Goal: Transaction & Acquisition: Purchase product/service

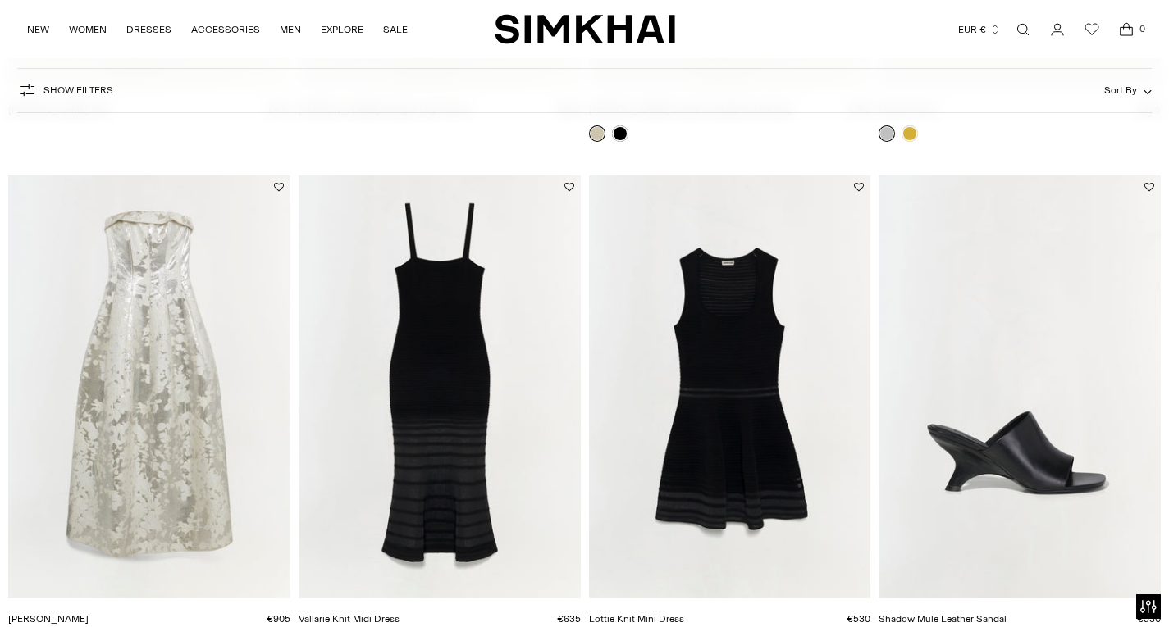
drag, startPoint x: 1180, startPoint y: 143, endPoint x: 1180, endPoint y: 221, distance: 77.9
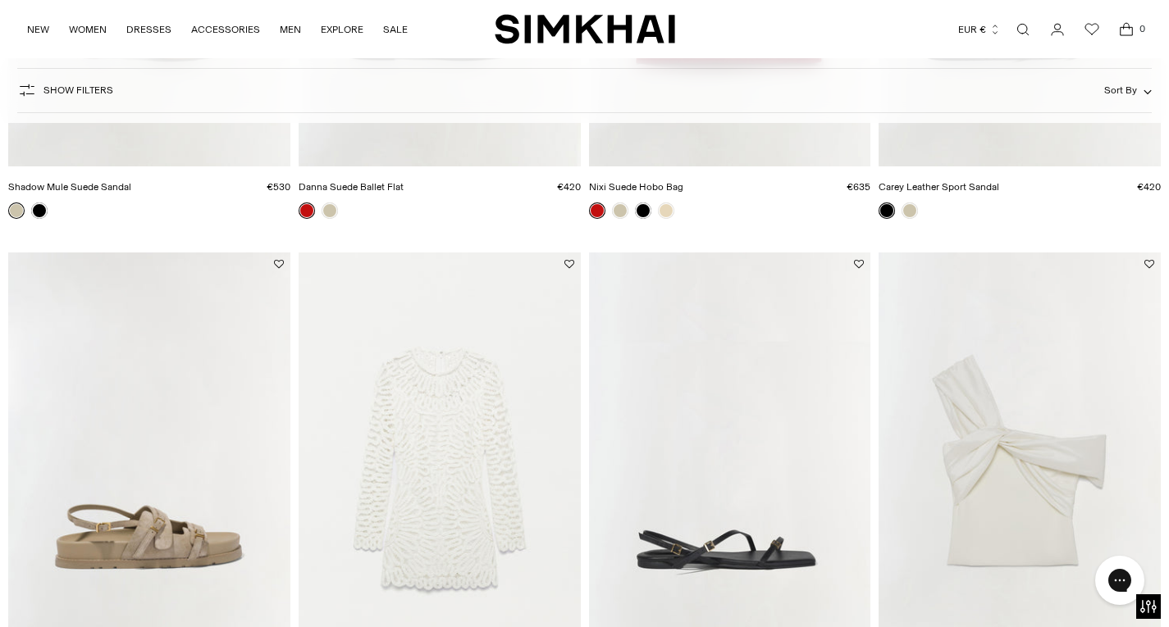
scroll to position [2076, 0]
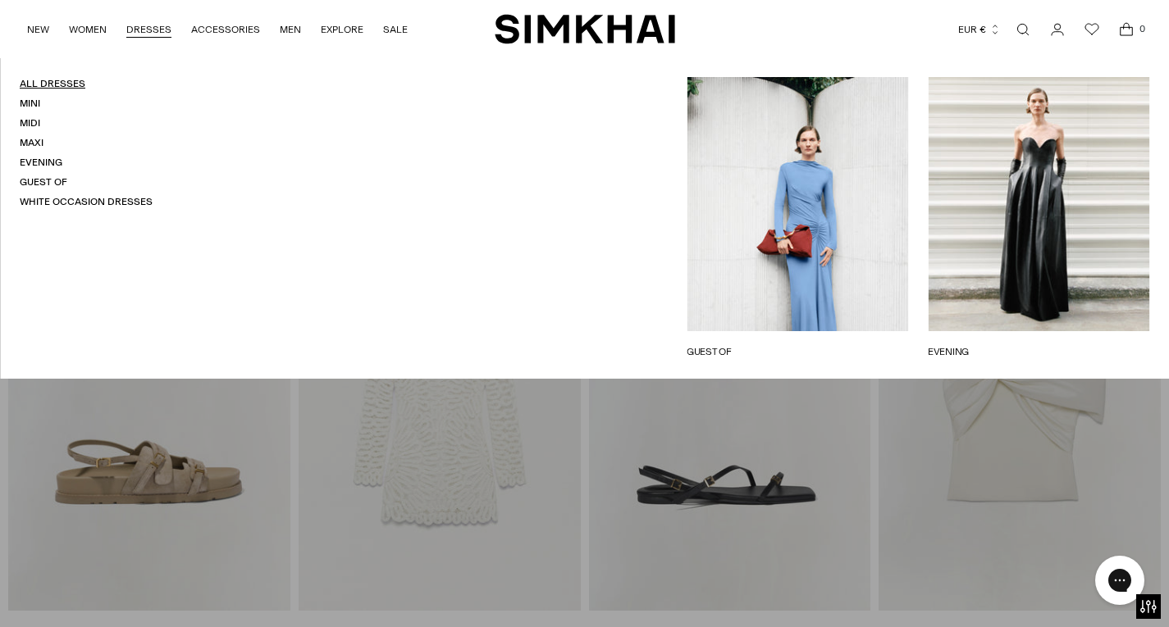
click at [54, 78] on link "All Dresses" at bounding box center [53, 83] width 66 height 11
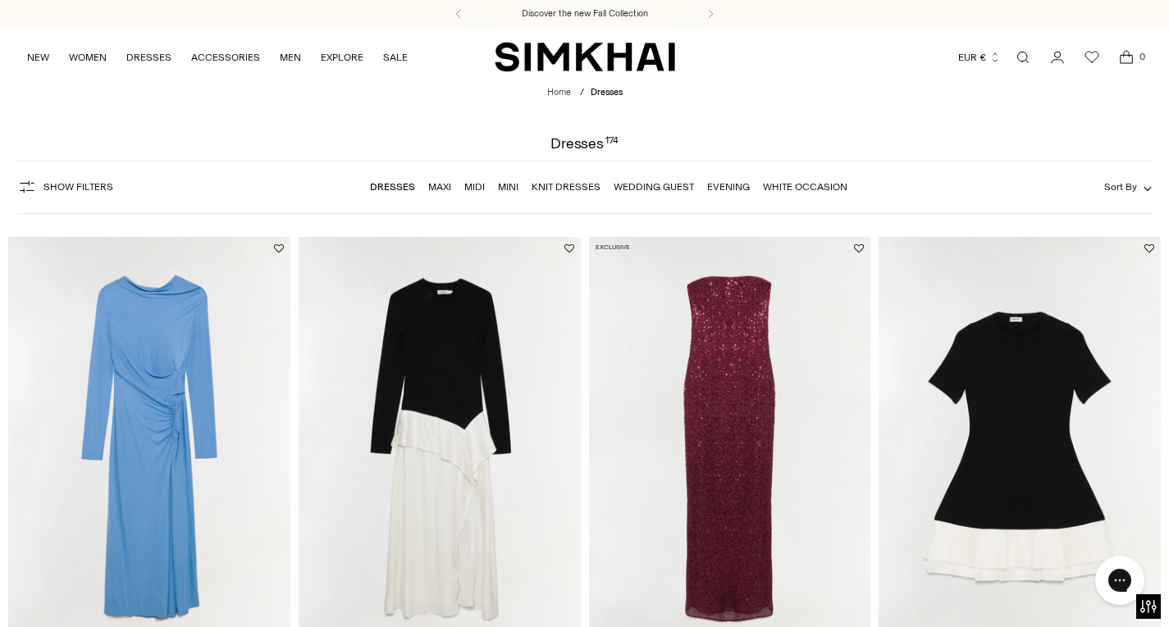
click at [1137, 184] on button "Sort By" at bounding box center [1128, 187] width 48 height 18
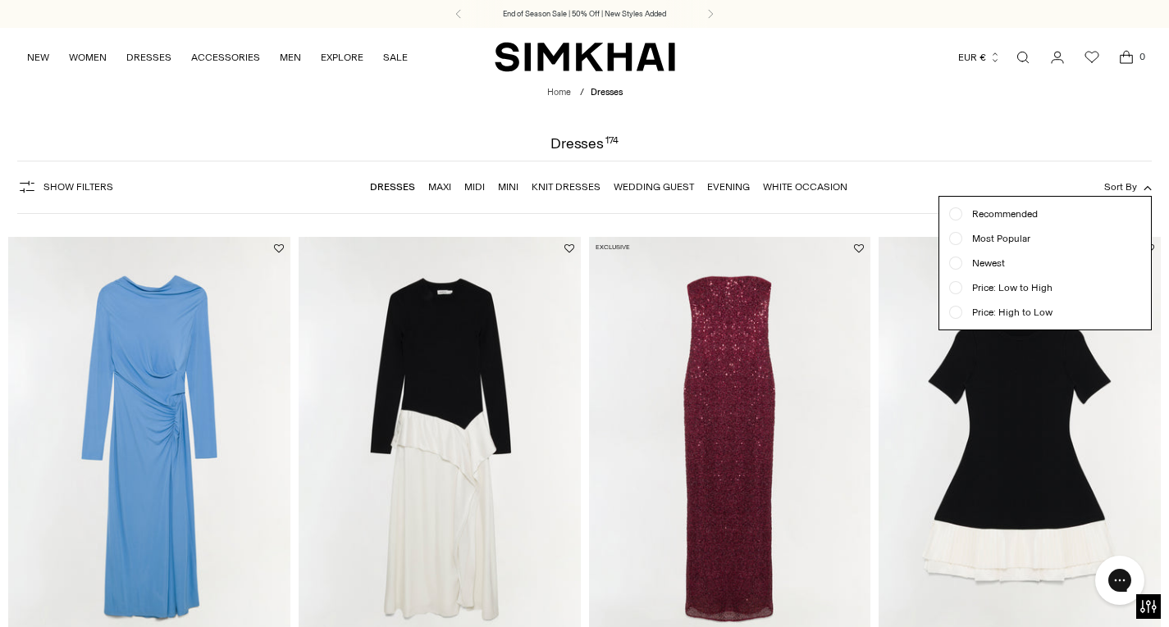
click at [981, 269] on span "Newest" at bounding box center [983, 263] width 43 height 15
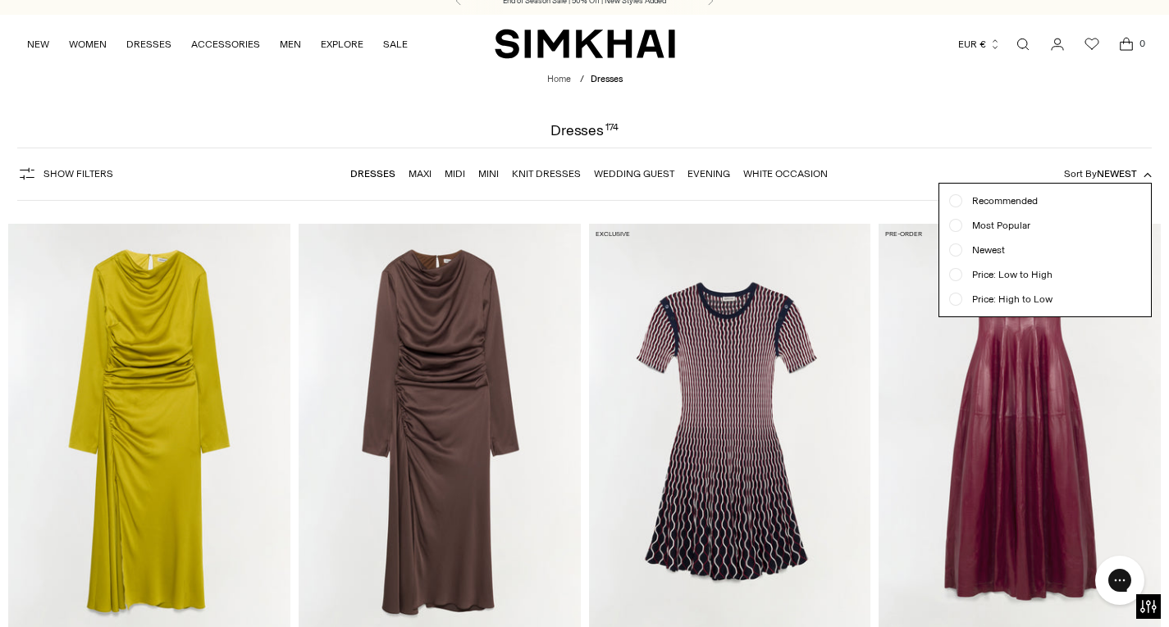
scroll to position [121, 0]
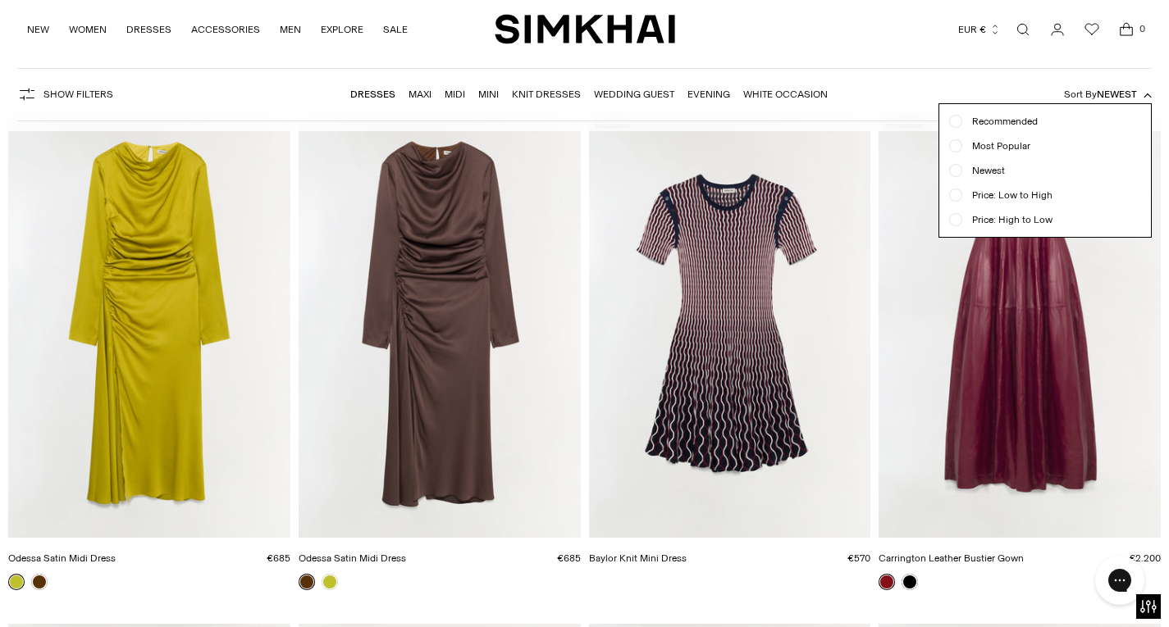
click at [944, 32] on div "Currency EUR € Albania (ALL L) Algeria (DZD د.ج) Andorra (EUR €) Angola (AOA Kz…" at bounding box center [909, 29] width 468 height 36
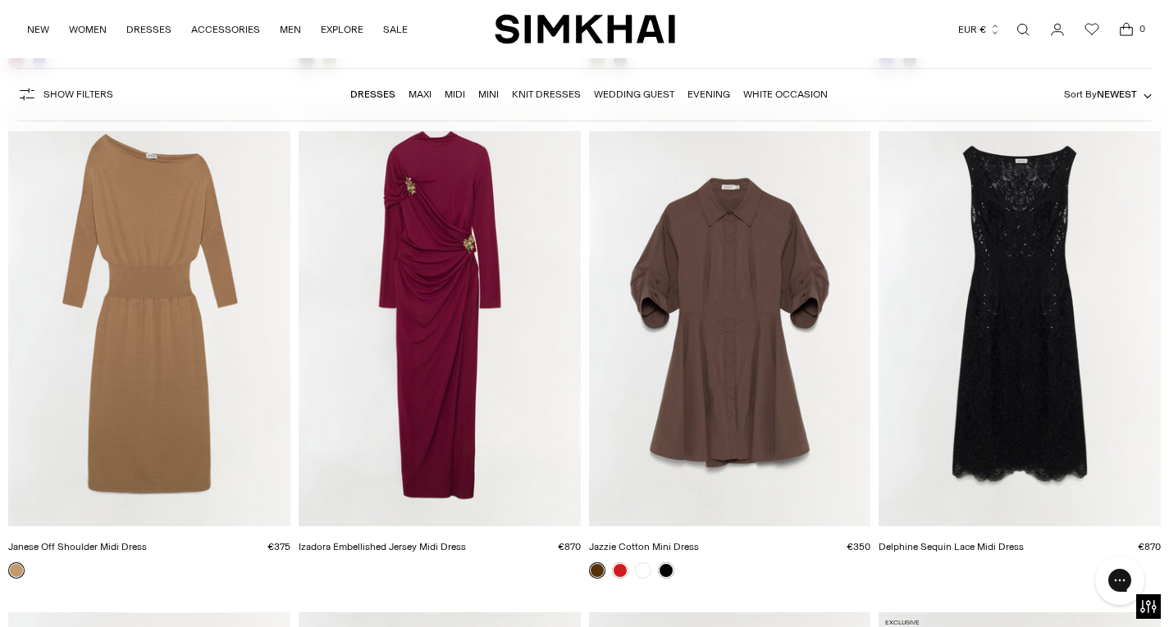
scroll to position [4647, 0]
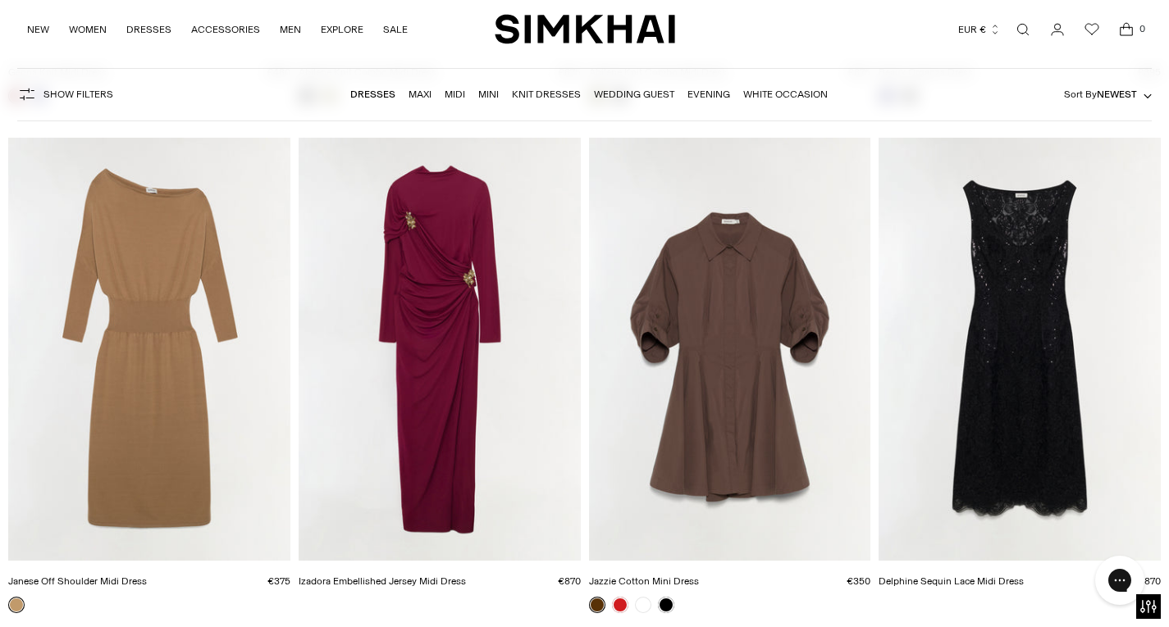
click at [0, 0] on img "Izadora Embellished Jersey Midi Dress" at bounding box center [0, 0] width 0 height 0
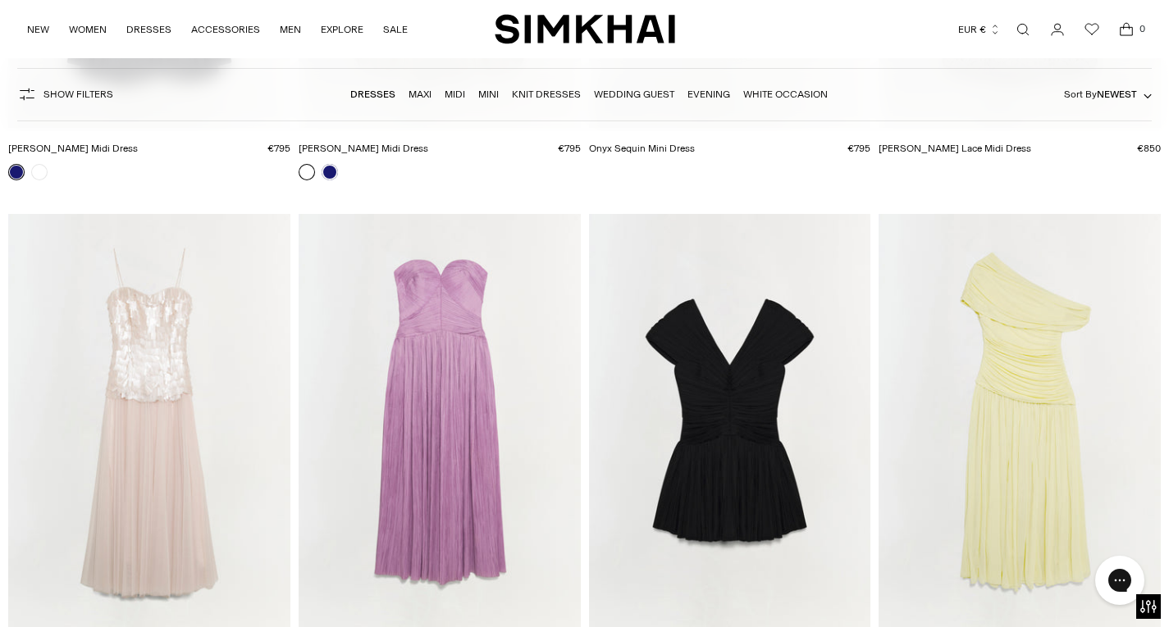
scroll to position [6145, 0]
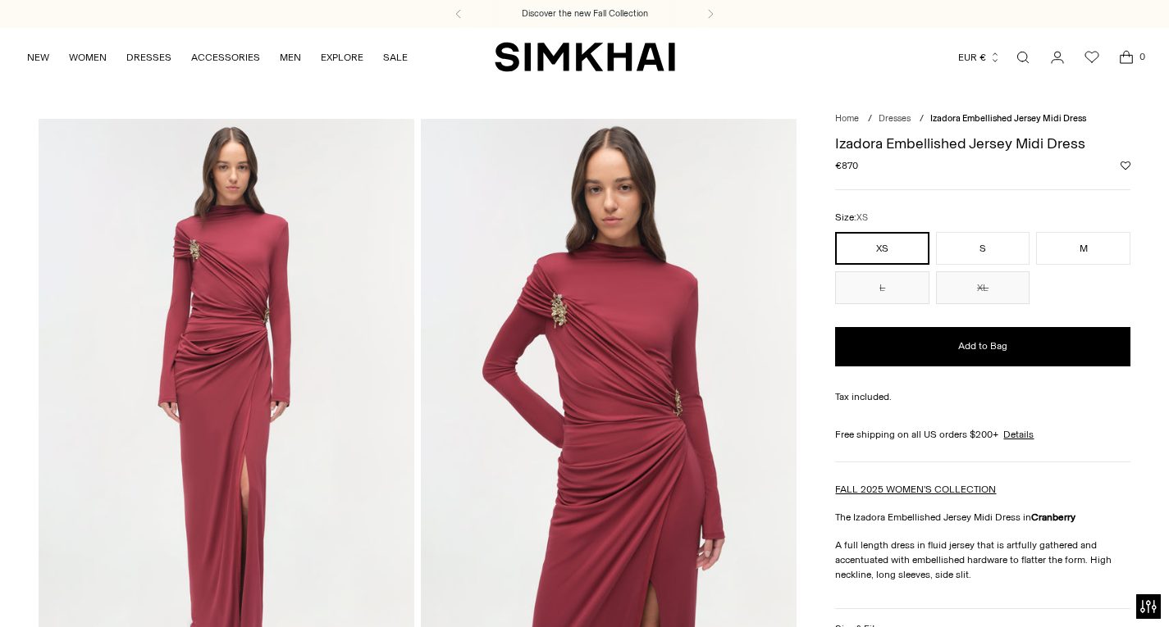
click at [360, 353] on img at bounding box center [227, 400] width 376 height 563
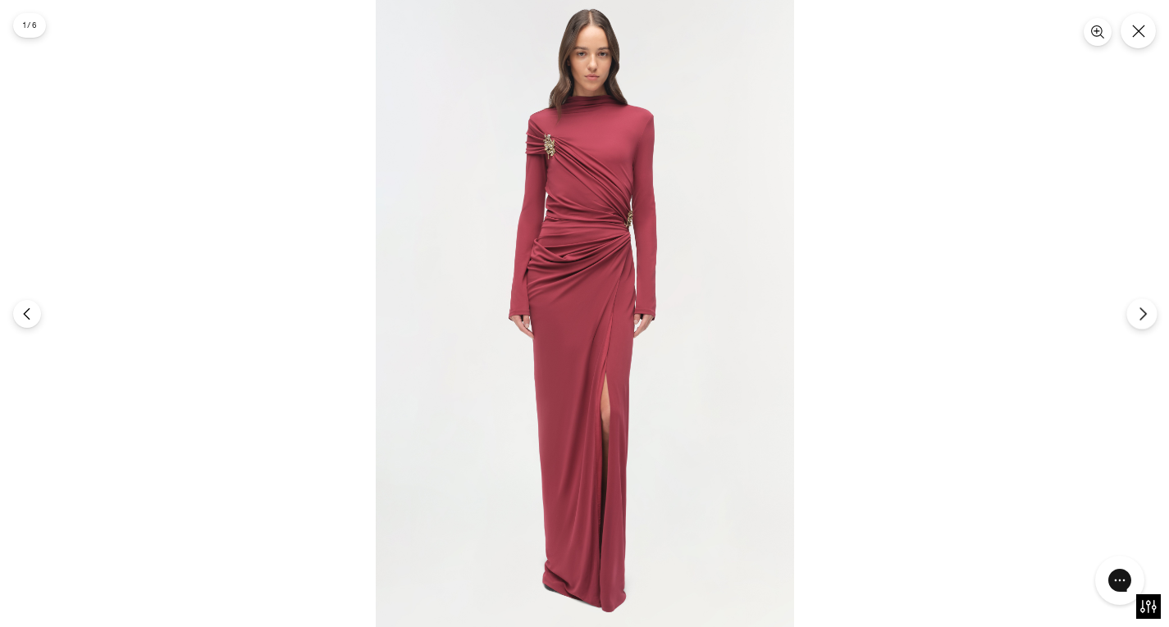
click at [1139, 307] on icon "Next" at bounding box center [1142, 314] width 15 height 15
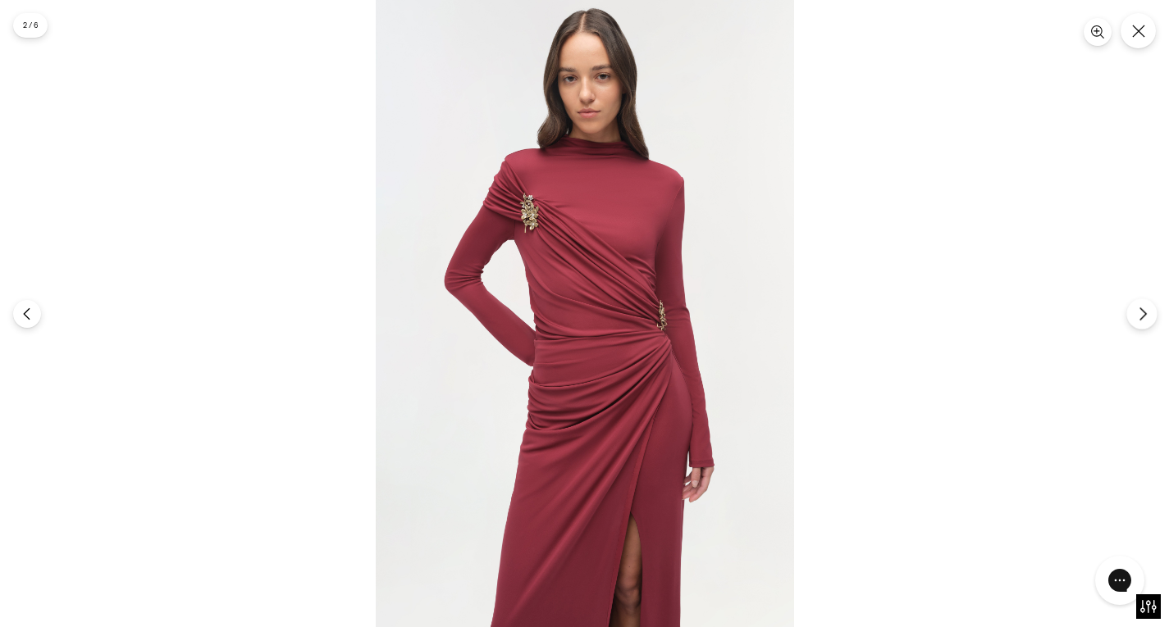
click at [1139, 307] on icon "Next" at bounding box center [1142, 314] width 15 height 15
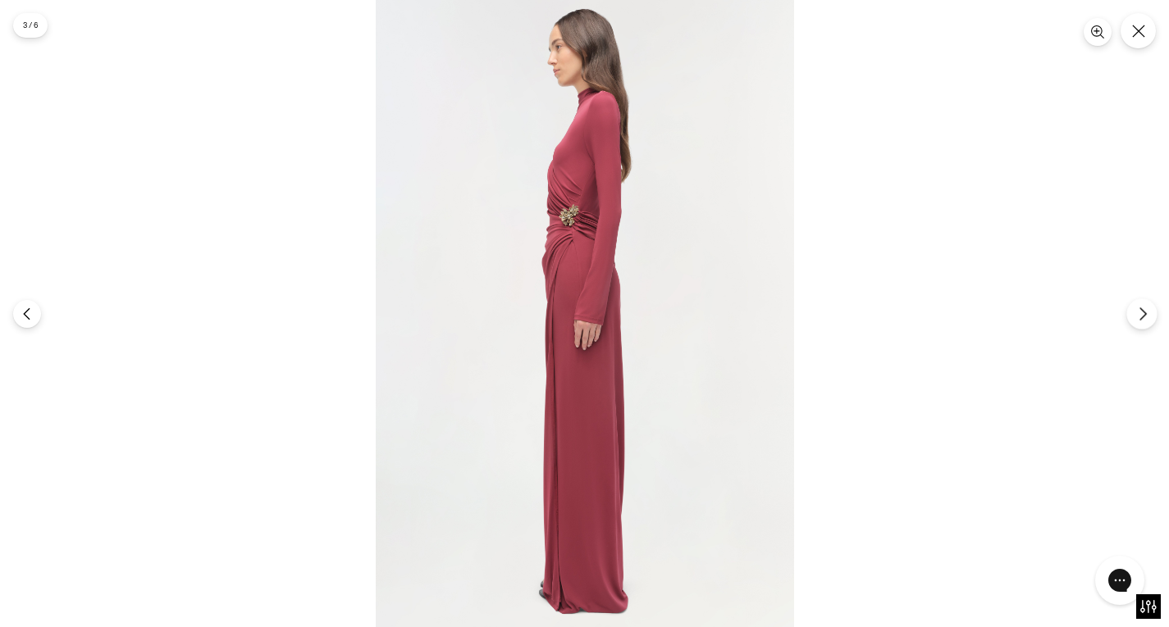
click at [1139, 307] on icon "Next" at bounding box center [1142, 314] width 15 height 15
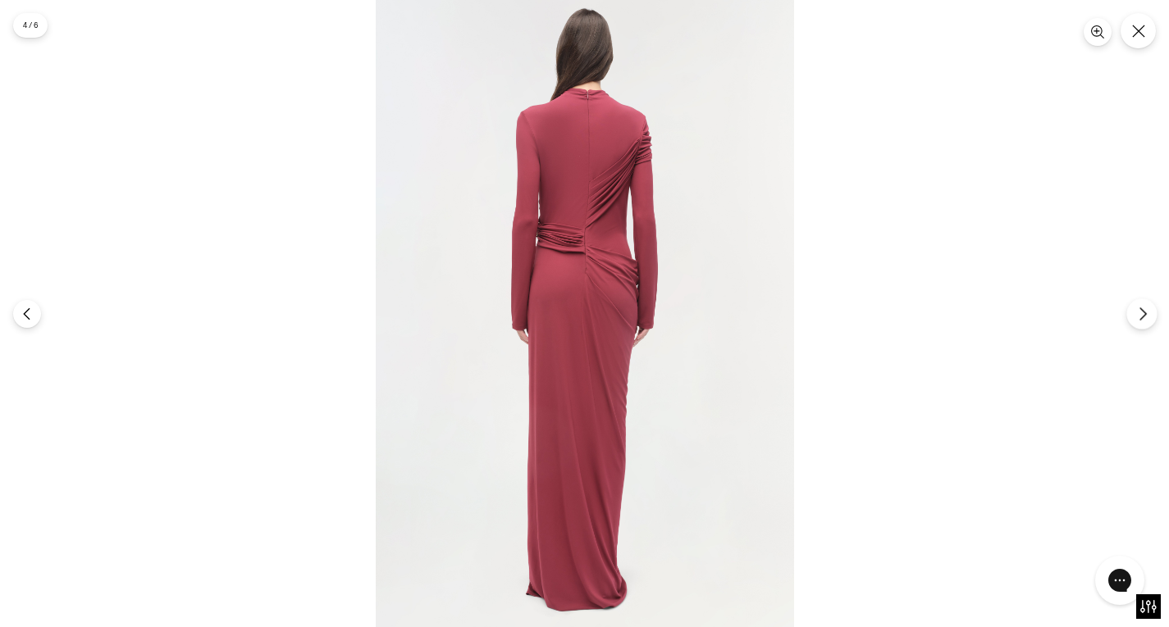
click at [1139, 307] on icon "Next" at bounding box center [1142, 314] width 15 height 15
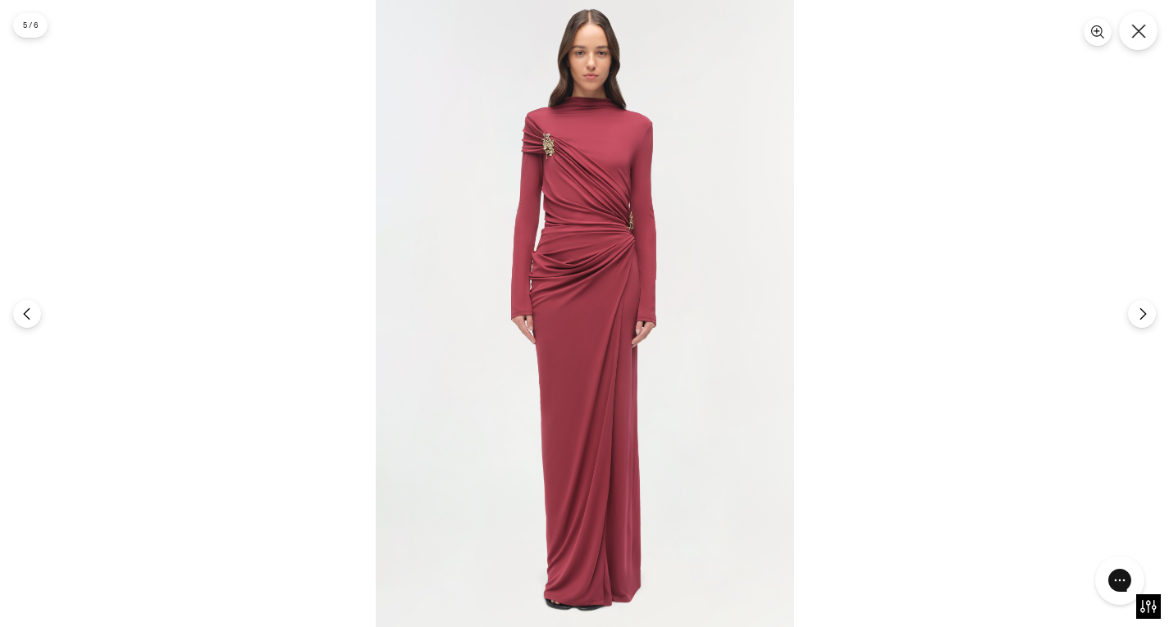
click at [1145, 25] on icon "Close" at bounding box center [1138, 31] width 15 height 15
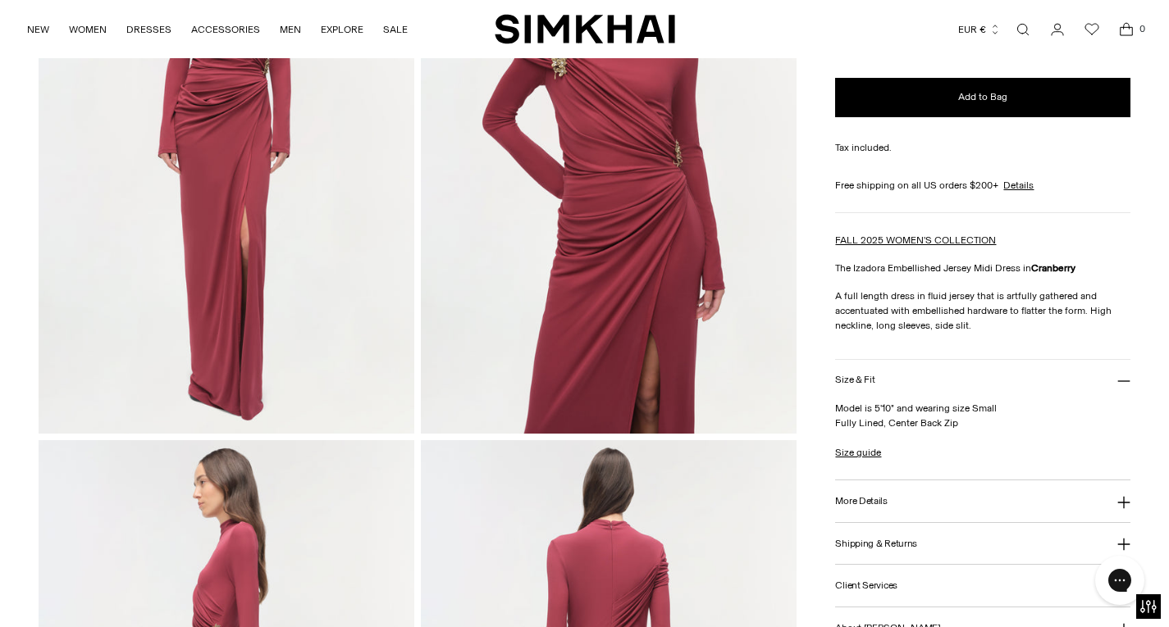
scroll to position [253, 0]
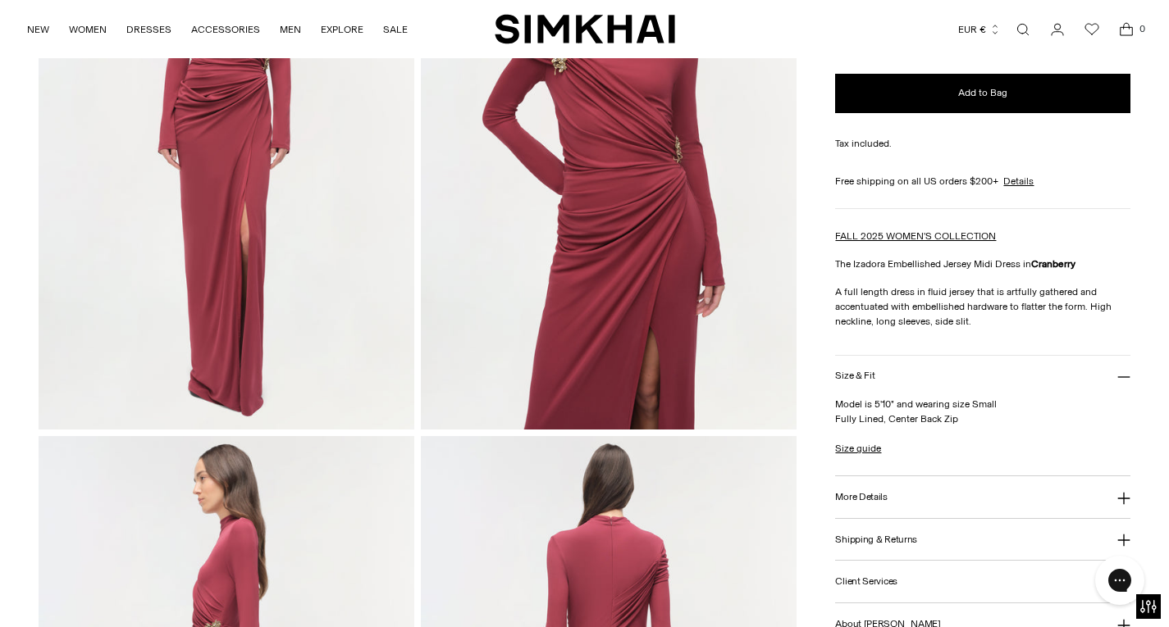
click at [874, 499] on h3 "More Details" at bounding box center [861, 497] width 52 height 11
